Goal: Find specific page/section: Find specific page/section

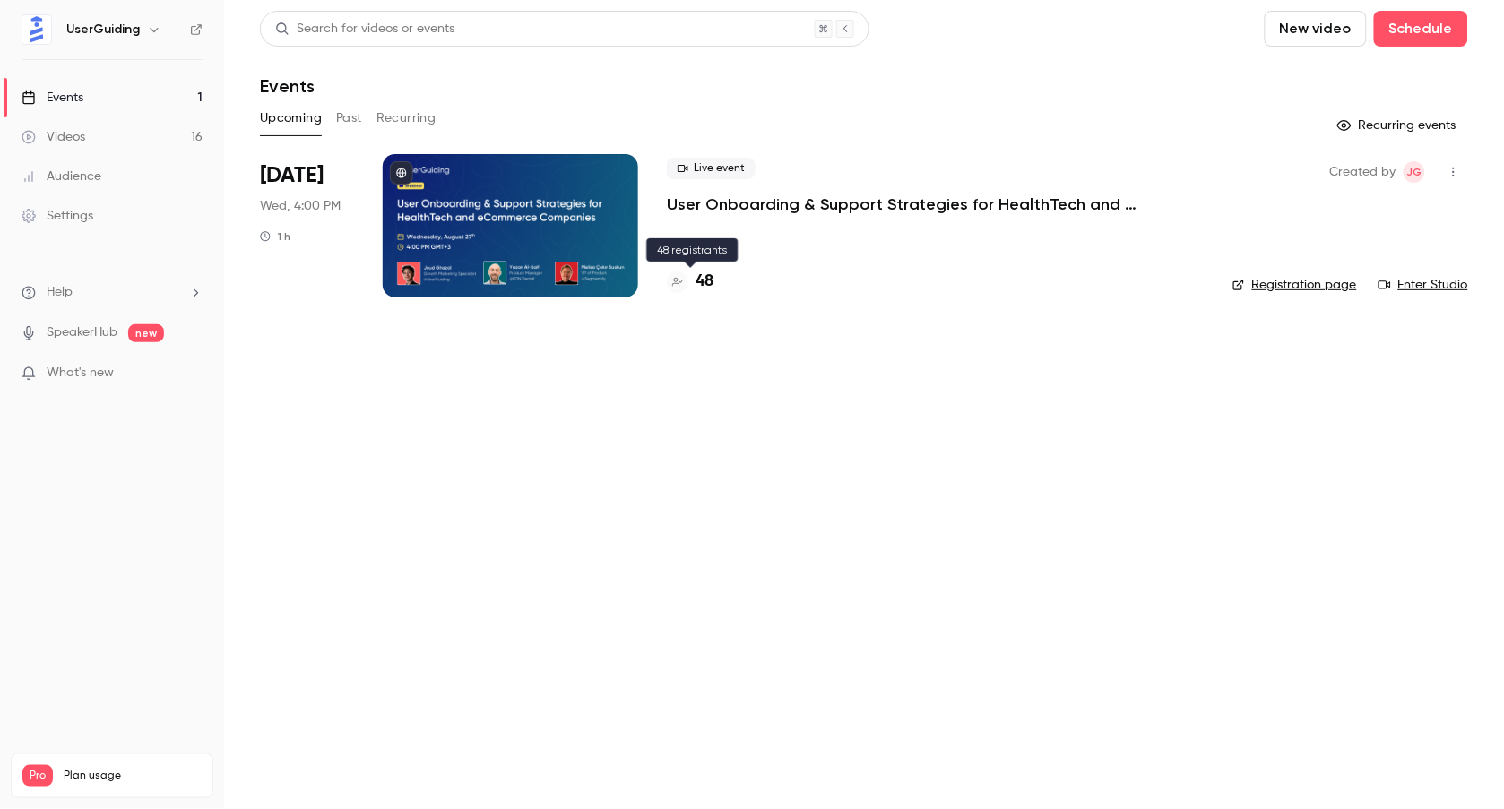
click at [709, 279] on h4 "48" at bounding box center [705, 282] width 18 height 24
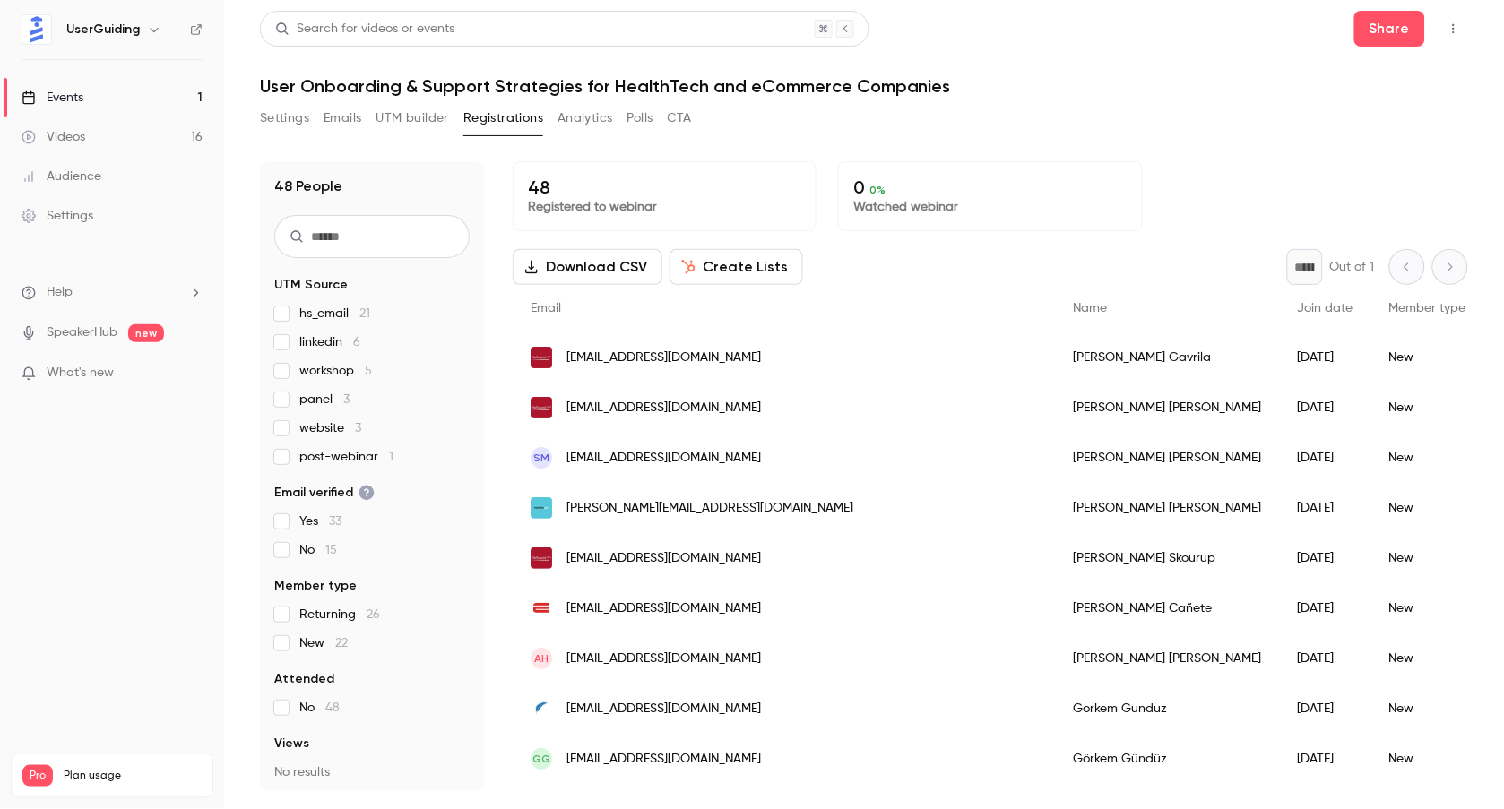
click at [620, 403] on span "[EMAIL_ADDRESS][DOMAIN_NAME]" at bounding box center [663, 408] width 195 height 19
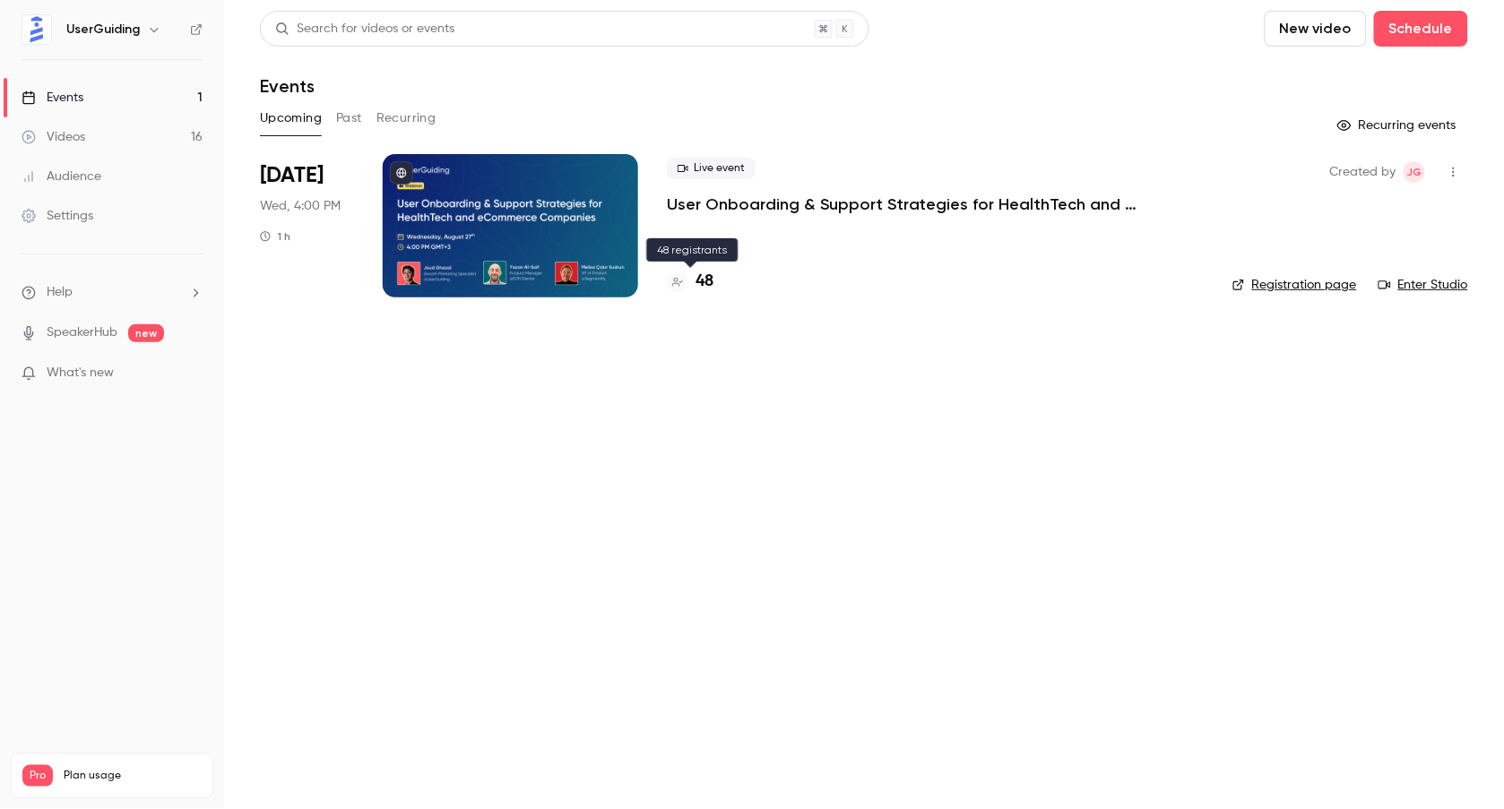
click at [708, 275] on h4 "48" at bounding box center [705, 282] width 18 height 24
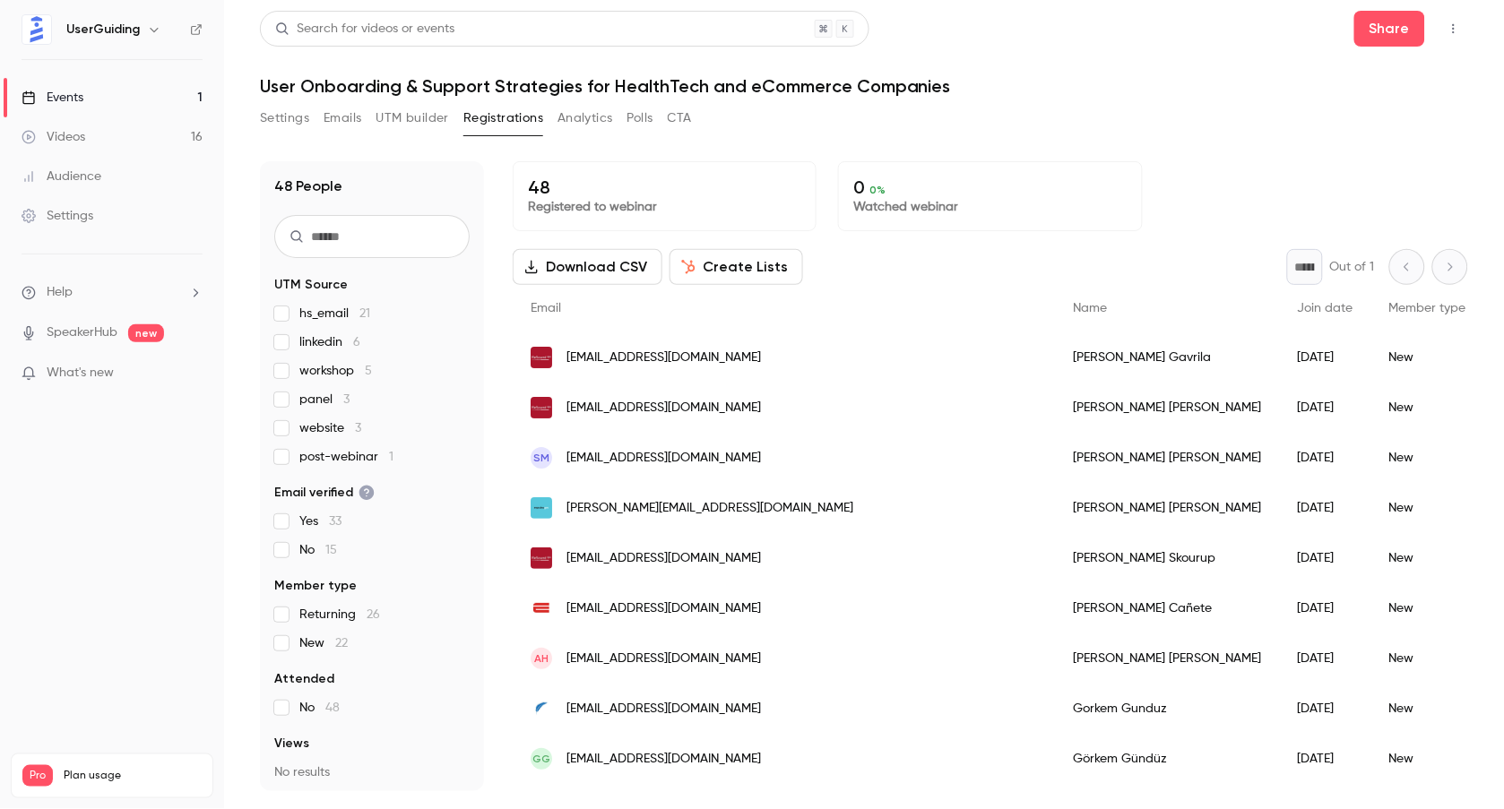
click at [1451, 22] on icon "button" at bounding box center [1454, 28] width 14 height 13
click at [1103, 133] on div at bounding box center [752, 404] width 1504 height 809
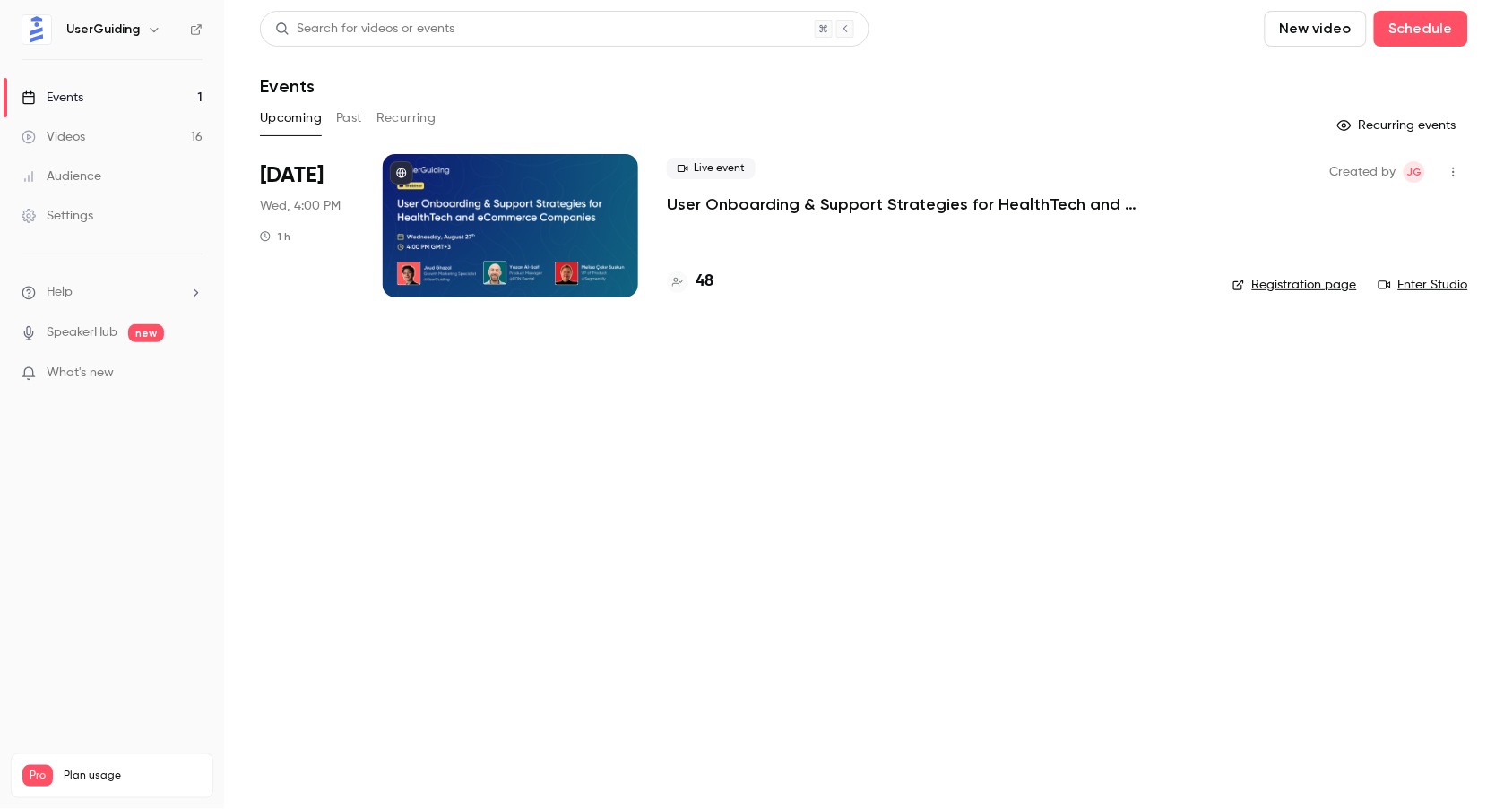
click at [1266, 284] on link "Registration page" at bounding box center [1294, 285] width 125 height 18
click at [1329, 285] on link "Registration page" at bounding box center [1294, 285] width 125 height 18
click at [1308, 291] on link "Registration page" at bounding box center [1294, 285] width 125 height 18
